Goal: Navigation & Orientation: Find specific page/section

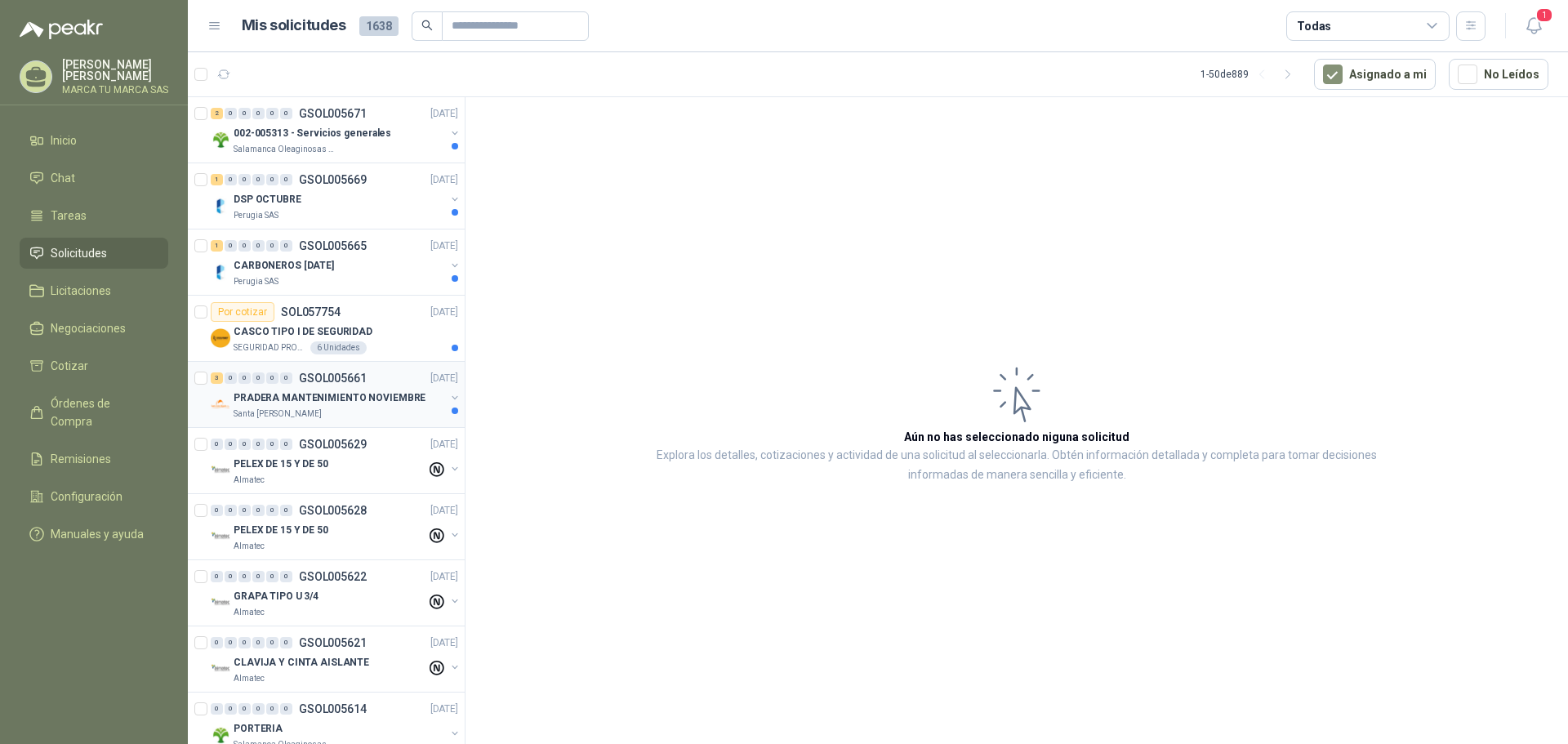
click at [375, 404] on p "PRADERA MANTENIMIENTO NOVIEMBRE" at bounding box center [329, 397] width 192 height 15
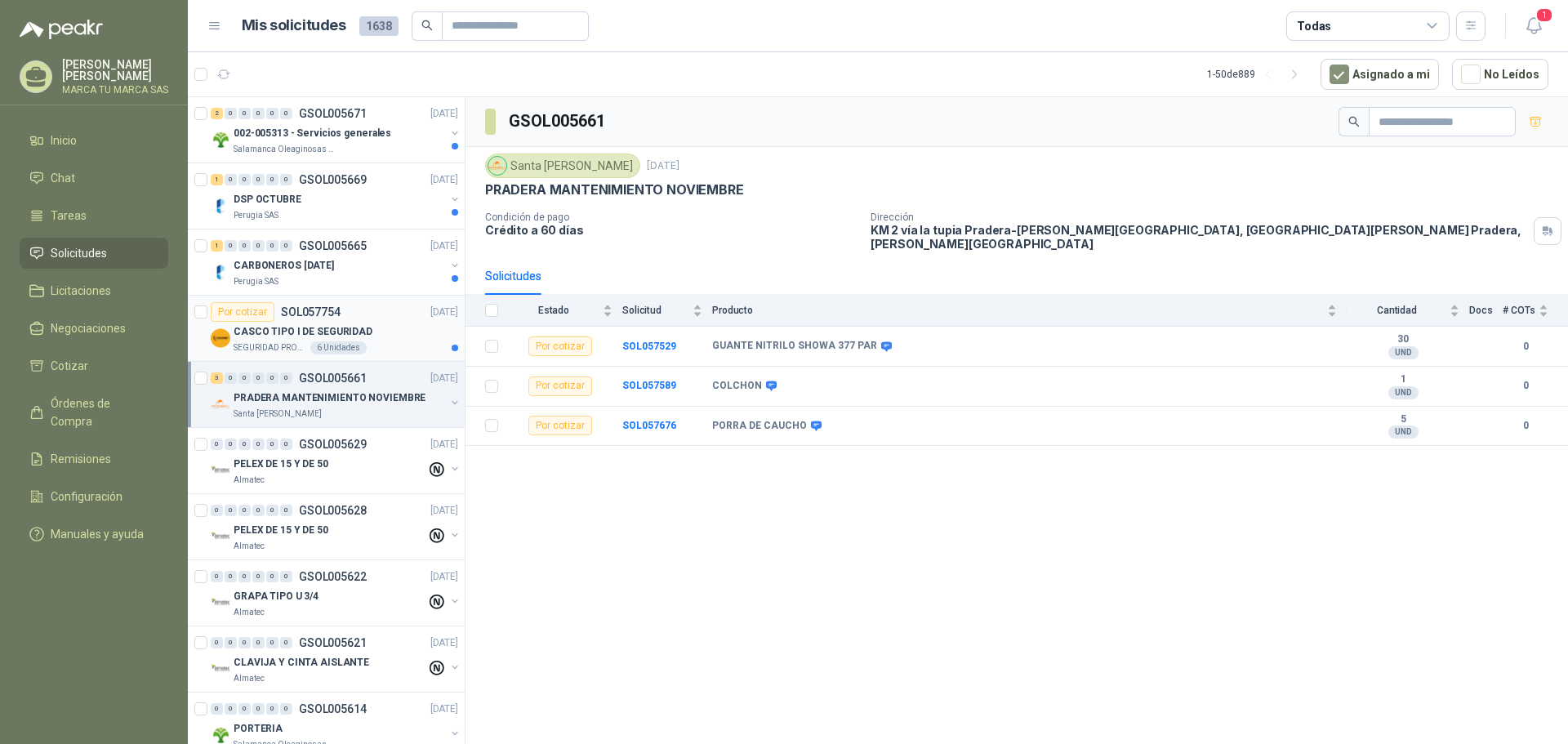
click at [377, 313] on div "Por cotizar SOL057754 [DATE]" at bounding box center [334, 312] width 248 height 20
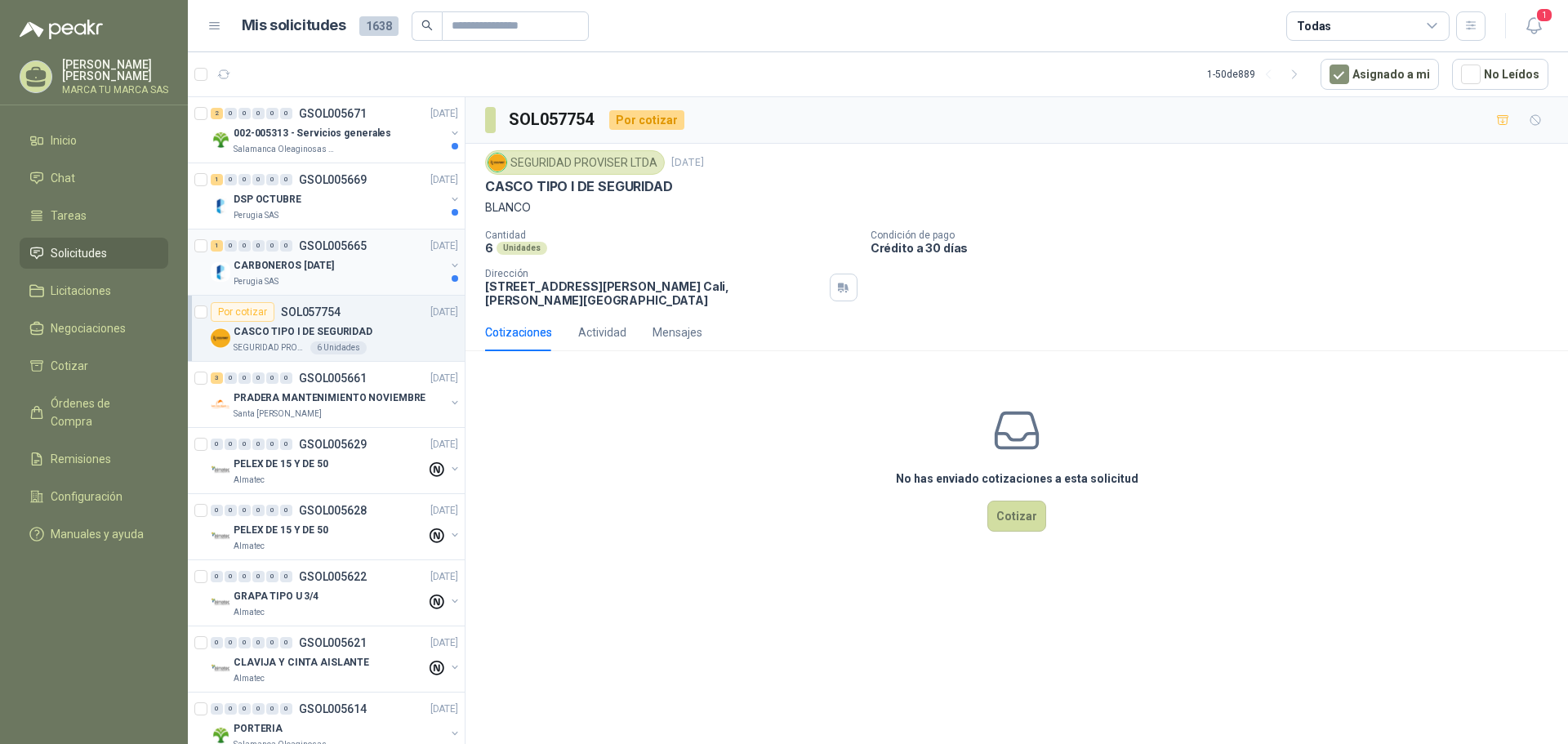
click at [320, 265] on p "CARBONEROS [DATE]" at bounding box center [283, 266] width 101 height 15
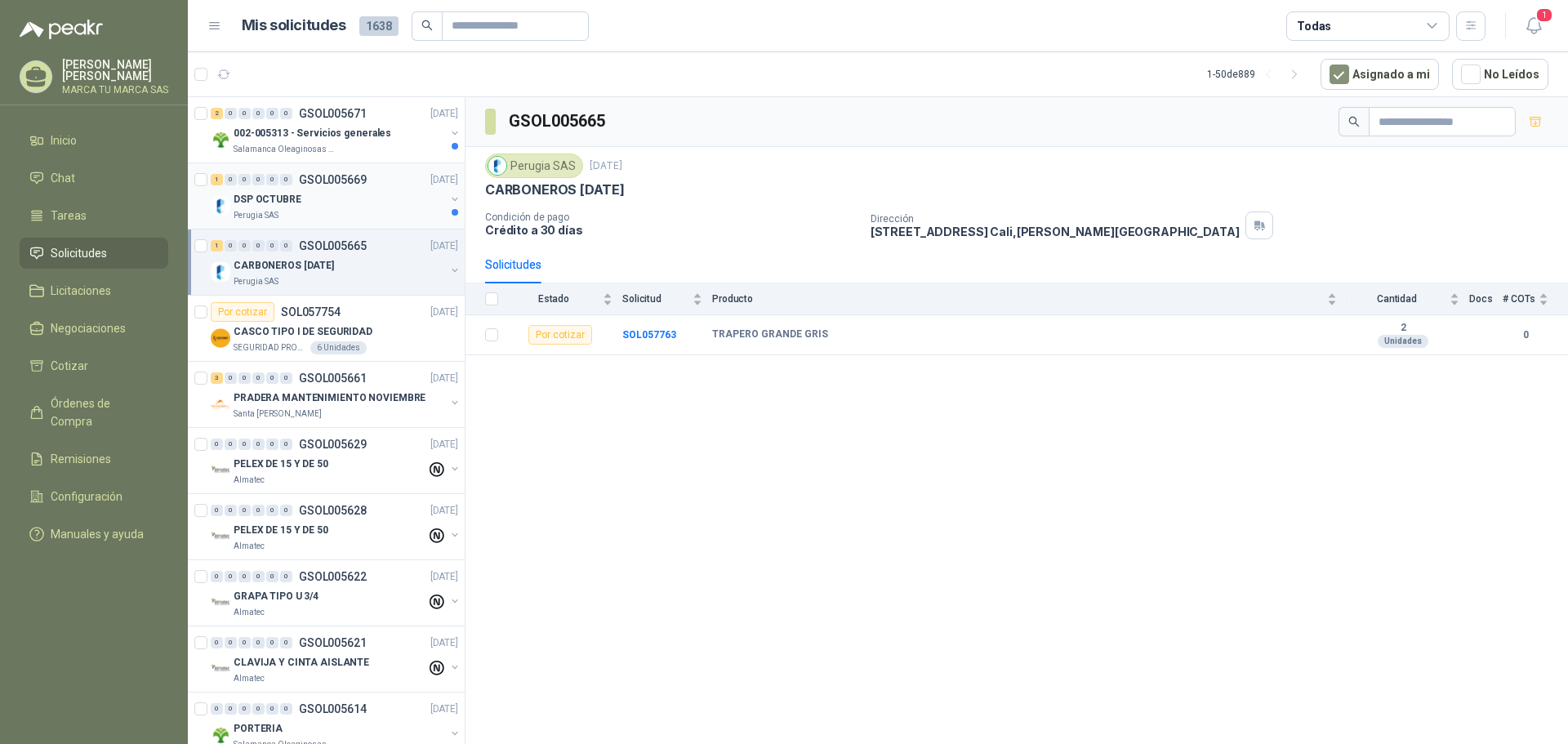
click at [368, 212] on div "Perugia SAS" at bounding box center [339, 216] width 211 height 13
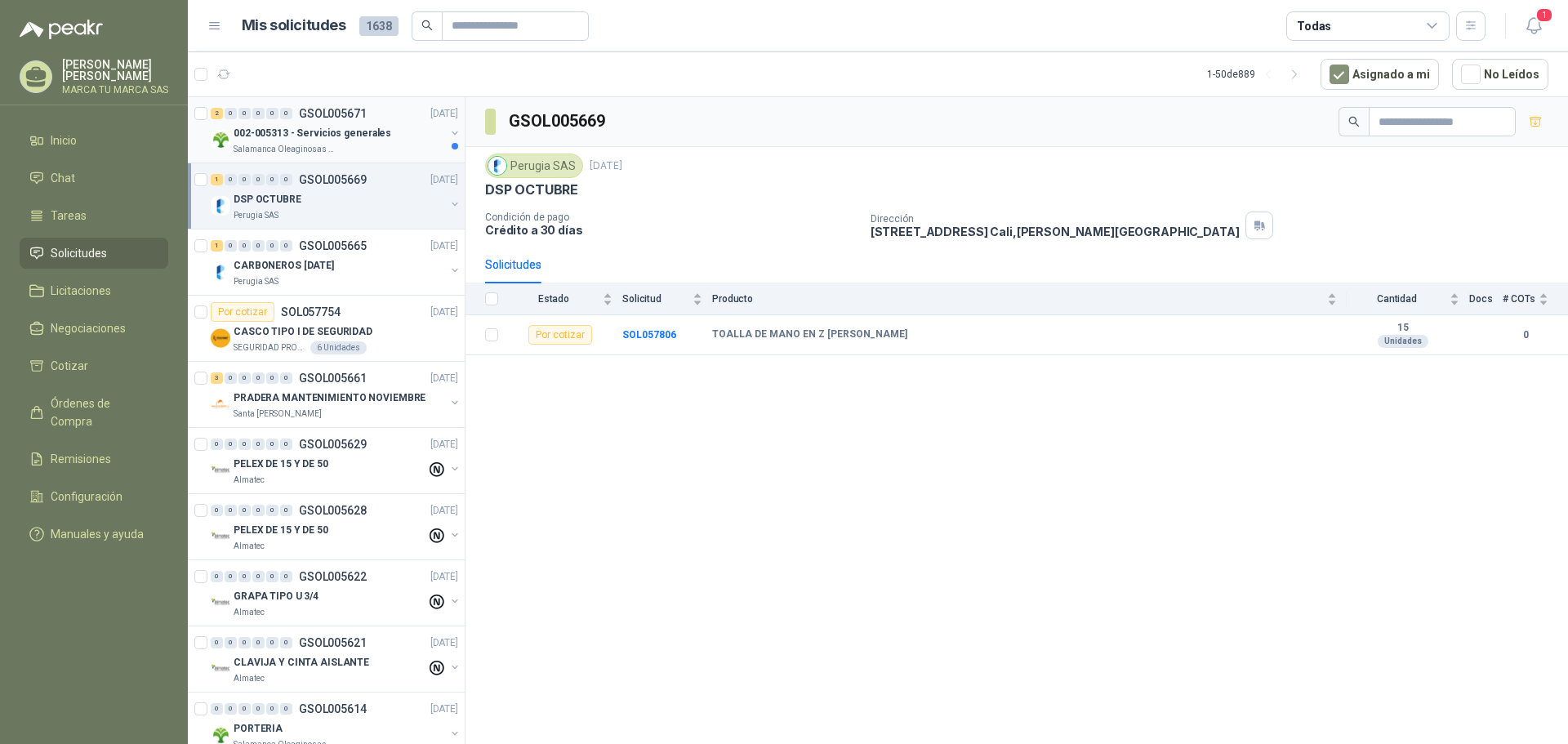
click at [365, 138] on p "002-005313 - Servicios generales" at bounding box center [312, 133] width 158 height 15
